Goal: Task Accomplishment & Management: Manage account settings

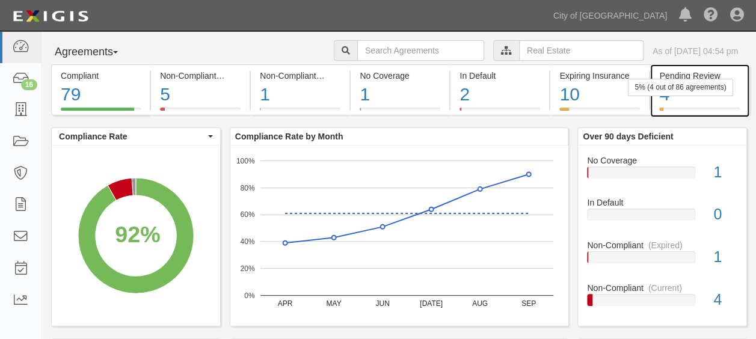
click at [680, 98] on div "4" at bounding box center [699, 95] width 80 height 26
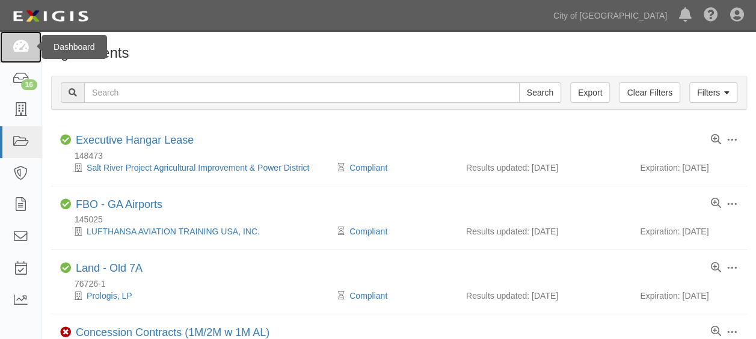
click at [28, 52] on icon at bounding box center [20, 47] width 17 height 14
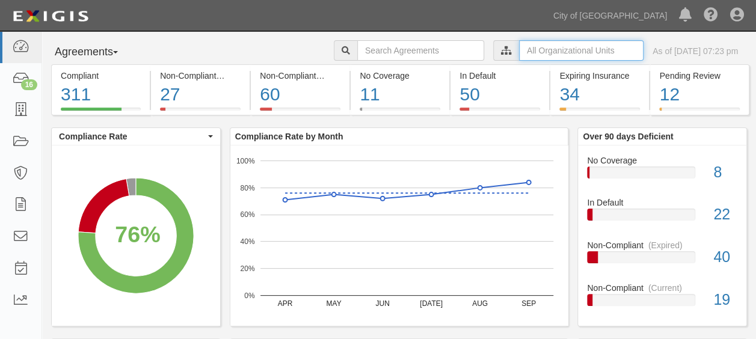
click at [551, 50] on input "text" at bounding box center [581, 50] width 124 height 20
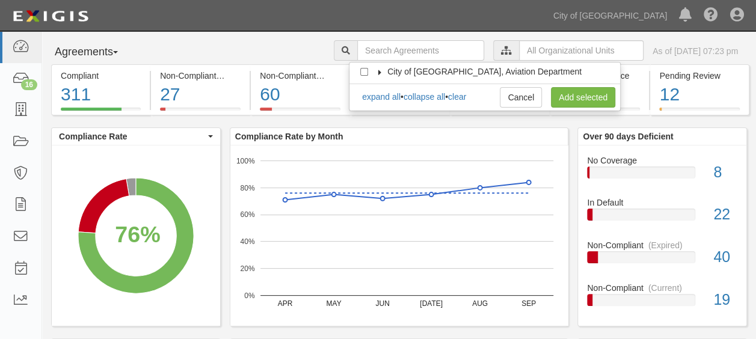
click at [380, 70] on icon at bounding box center [380, 72] width 8 height 5
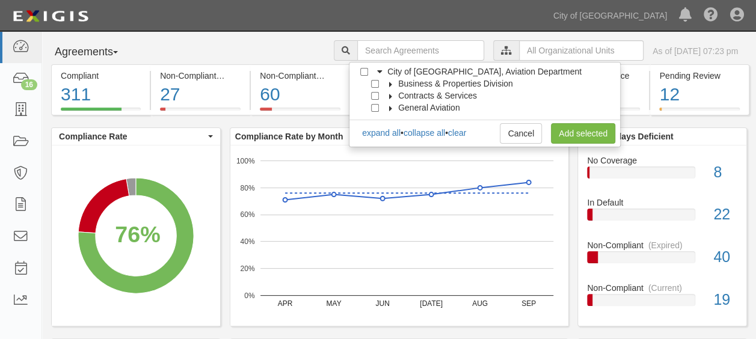
click at [391, 83] on icon at bounding box center [391, 84] width 8 height 5
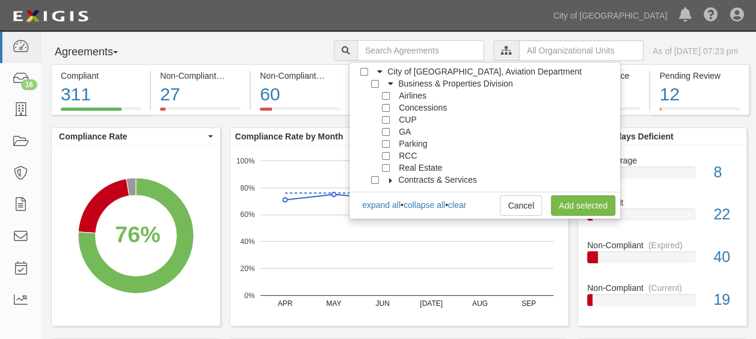
click at [383, 162] on div "Real Estate" at bounding box center [407, 168] width 70 height 12
click at [384, 156] on input "RCC" at bounding box center [386, 156] width 8 height 8
checkbox input "true"
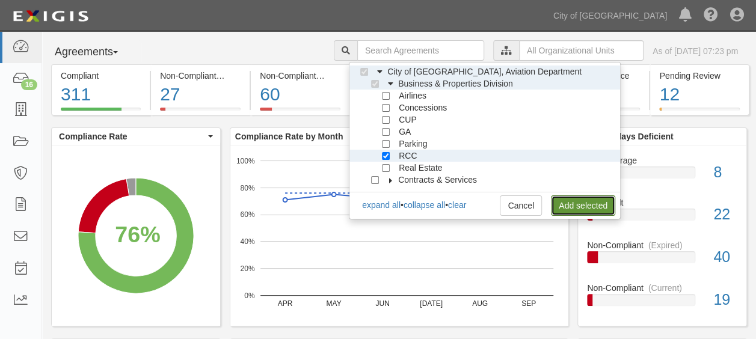
click at [579, 203] on link "Add selected" at bounding box center [583, 205] width 64 height 20
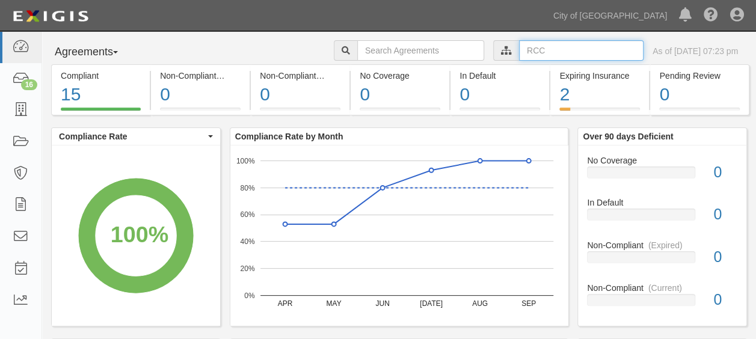
click at [535, 54] on input "text" at bounding box center [581, 50] width 124 height 20
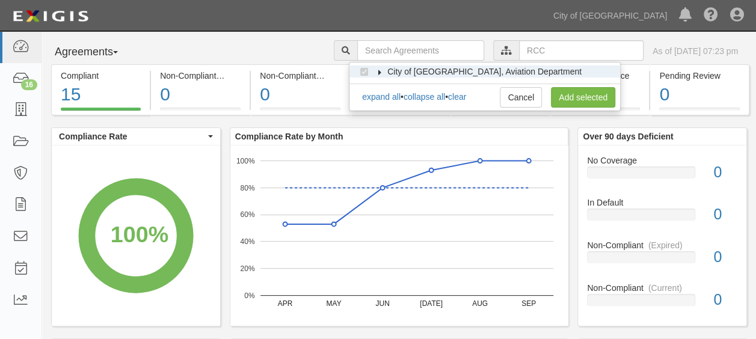
click at [381, 71] on icon at bounding box center [380, 72] width 8 height 5
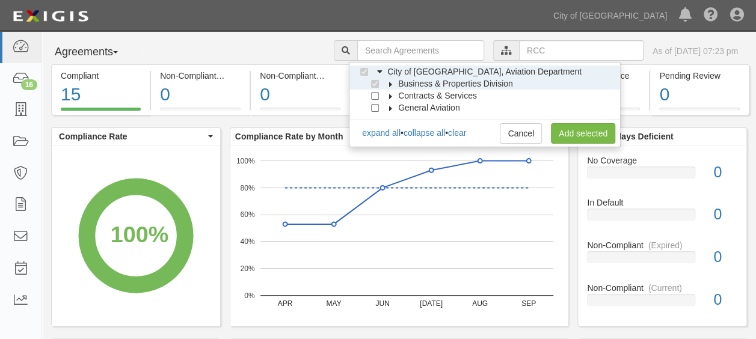
click at [390, 84] on icon at bounding box center [391, 84] width 8 height 5
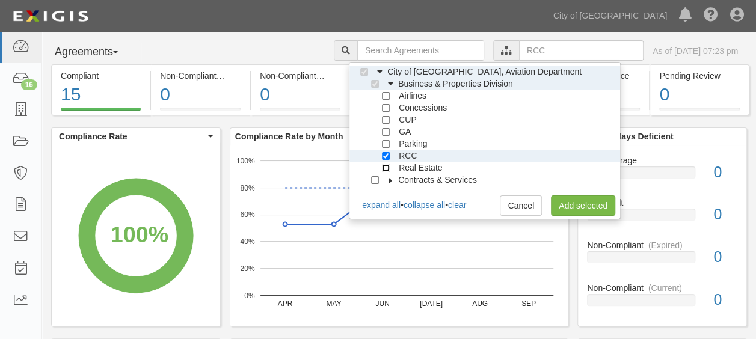
click at [386, 166] on input "Real Estate" at bounding box center [386, 168] width 8 height 8
checkbox input "true"
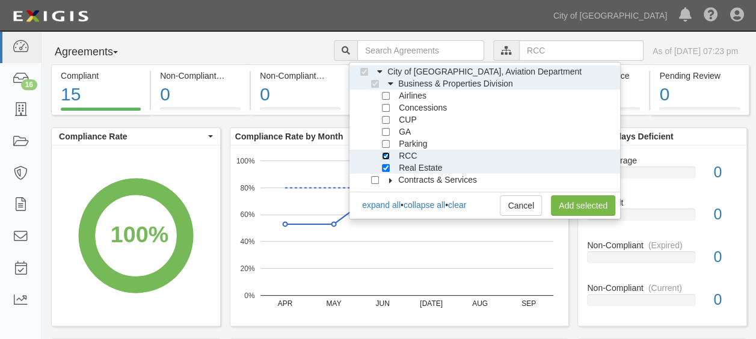
click at [388, 156] on input "RCC" at bounding box center [386, 156] width 8 height 8
checkbox input "false"
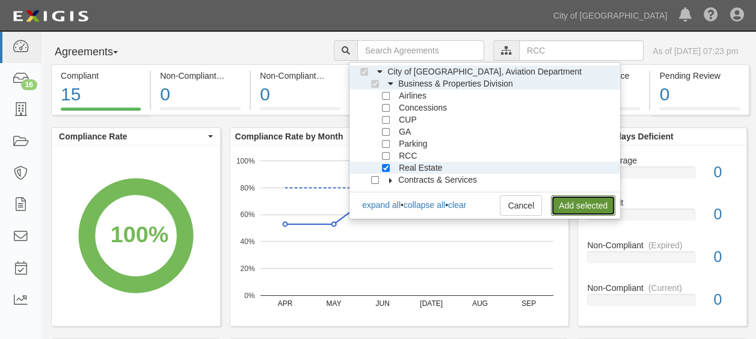
click at [598, 202] on link "Add selected" at bounding box center [583, 205] width 64 height 20
